Goal: Navigation & Orientation: Find specific page/section

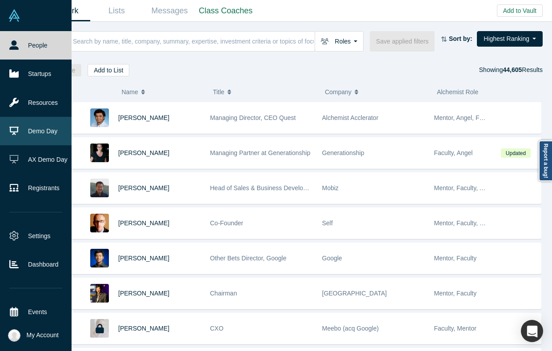
click at [27, 124] on link "Demo Day" at bounding box center [36, 131] width 72 height 28
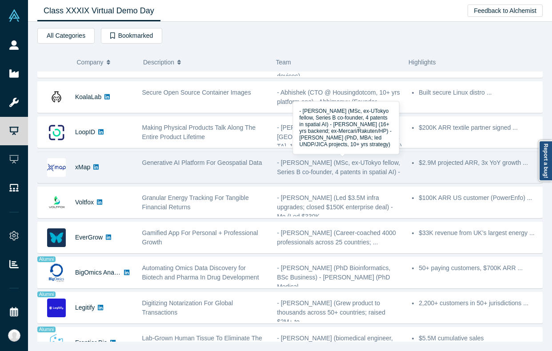
scroll to position [342, 0]
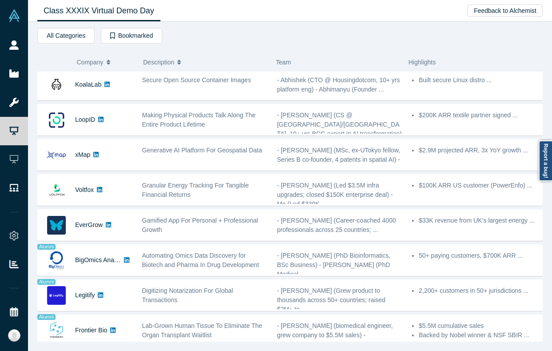
scroll to position [355, 0]
